Goal: Browse casually: Explore the website without a specific task or goal

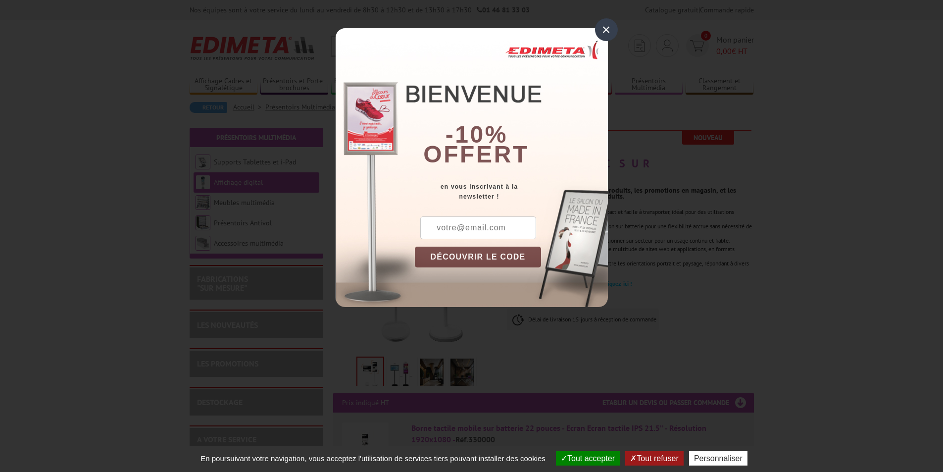
click at [613, 28] on div "×" at bounding box center [606, 29] width 23 height 23
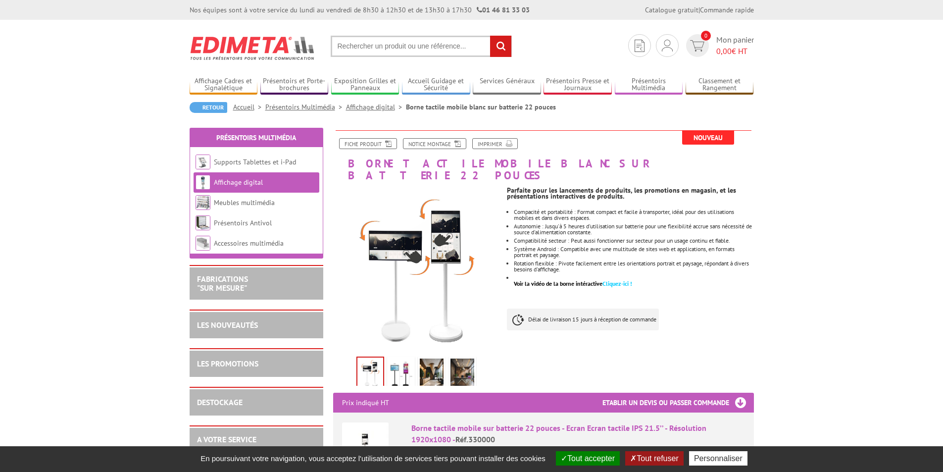
click at [405, 362] on img at bounding box center [401, 373] width 24 height 31
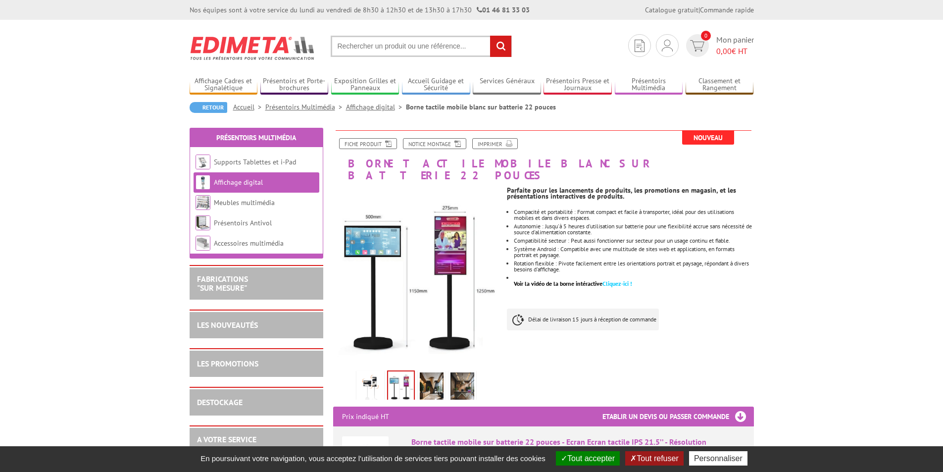
click at [428, 372] on img at bounding box center [432, 387] width 24 height 31
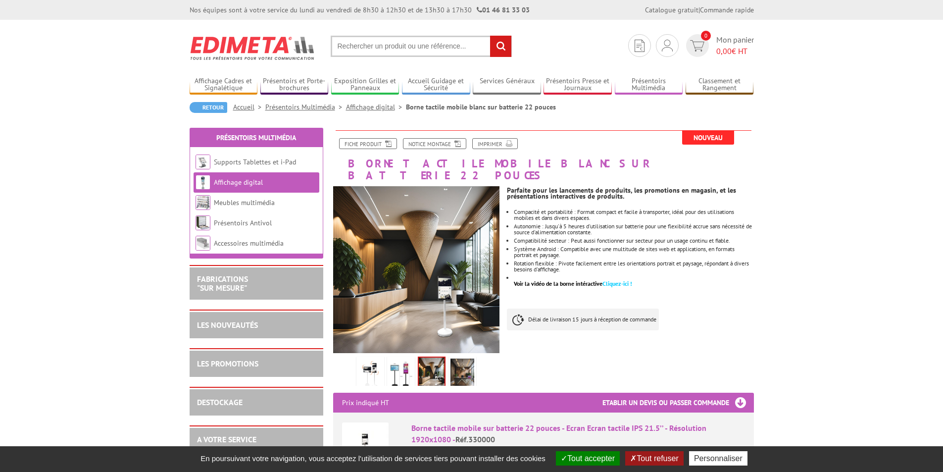
click at [454, 373] on img at bounding box center [462, 373] width 24 height 31
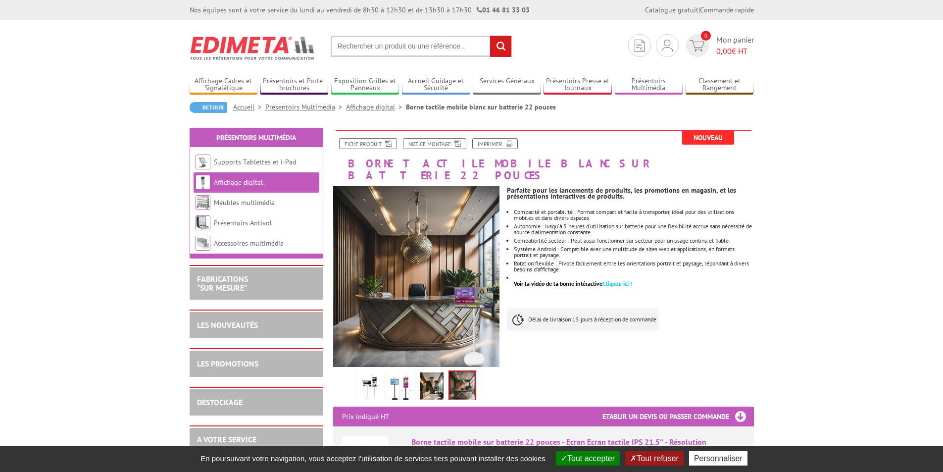
click at [600, 458] on button "Tout accepter" at bounding box center [588, 458] width 64 height 14
